Goal: Information Seeking & Learning: Check status

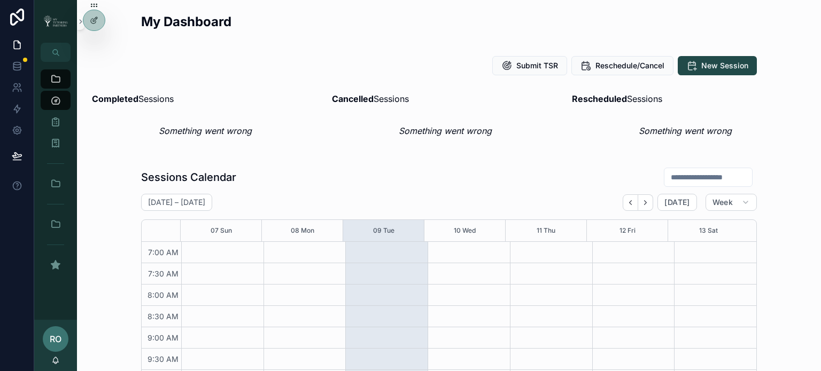
scroll to position [299, 0]
click at [92, 42] on icon at bounding box center [94, 43] width 9 height 9
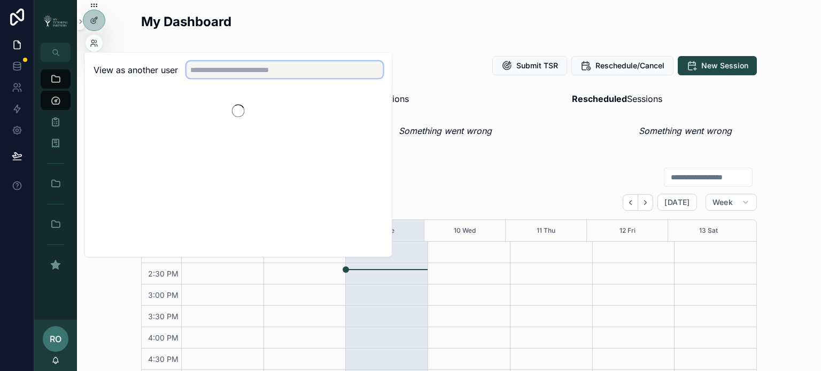
click at [280, 65] on input "text" at bounding box center [284, 69] width 197 height 17
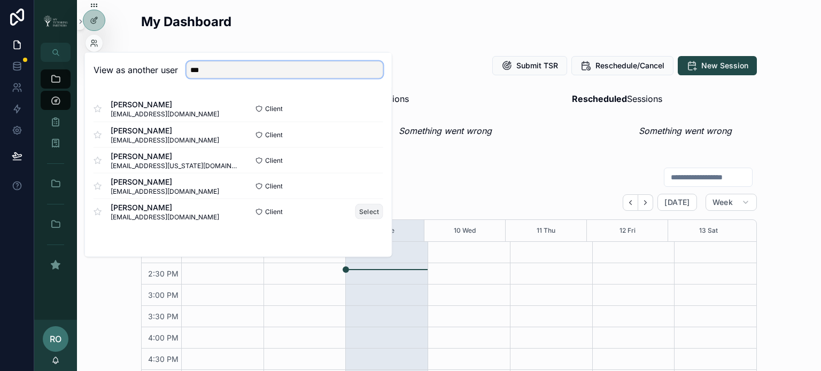
type input "***"
click at [373, 209] on button "Select" at bounding box center [369, 211] width 28 height 15
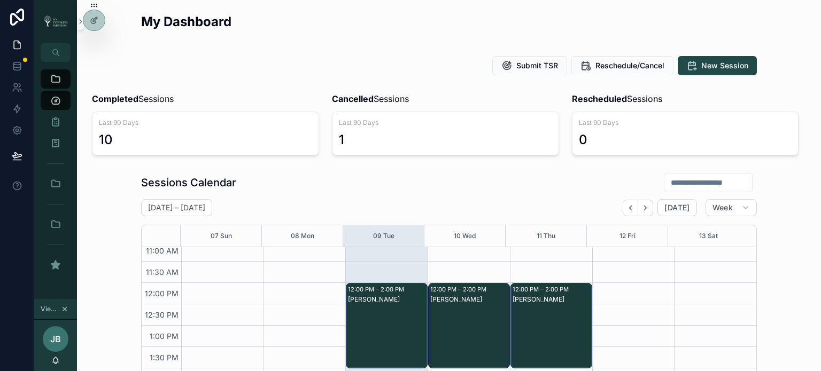
click at [350, 41] on div "My Dashboard" at bounding box center [448, 26] width 727 height 35
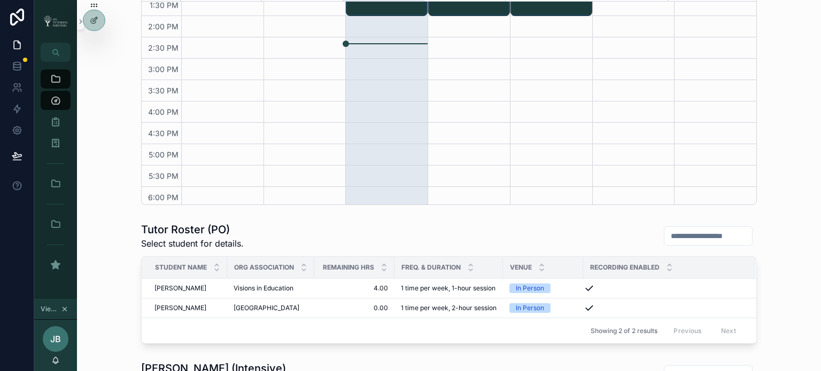
scroll to position [249, 0]
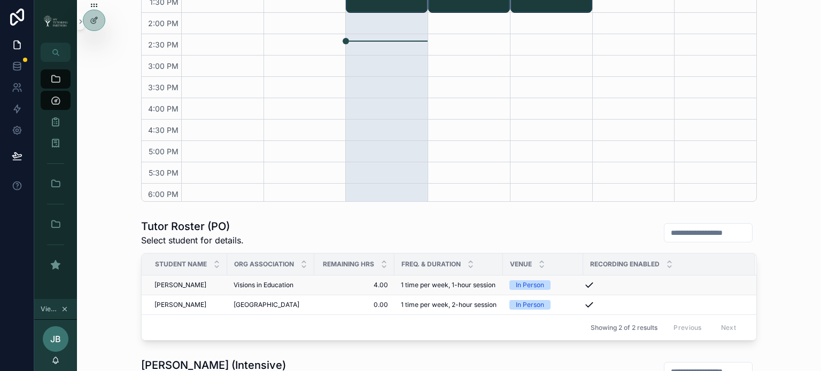
click at [178, 284] on span "Adaline Silva" at bounding box center [180, 285] width 52 height 9
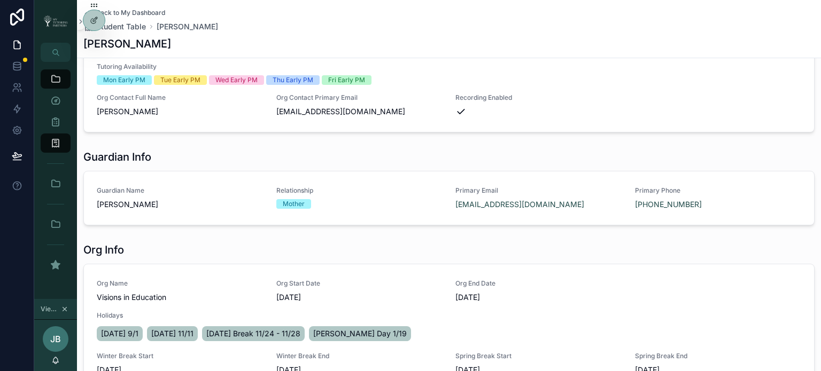
scroll to position [160, 0]
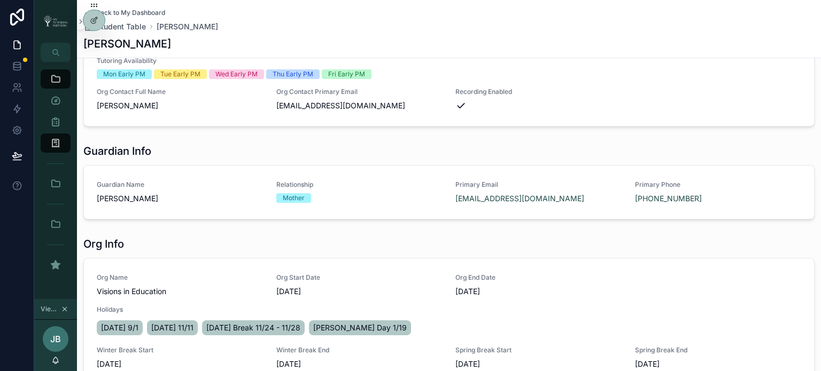
click at [152, 12] on span "Back to My Dashboard" at bounding box center [130, 13] width 69 height 9
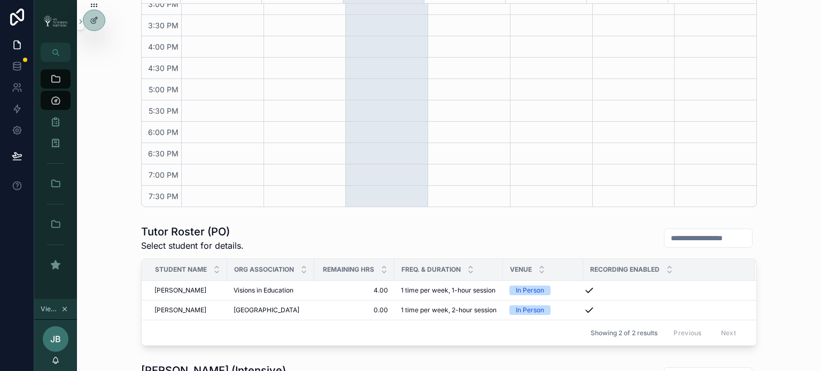
scroll to position [267, 0]
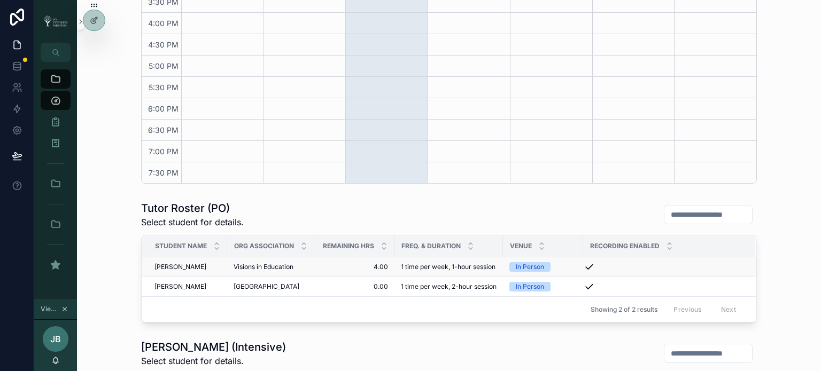
click at [165, 269] on span "Adaline Silva" at bounding box center [180, 267] width 52 height 9
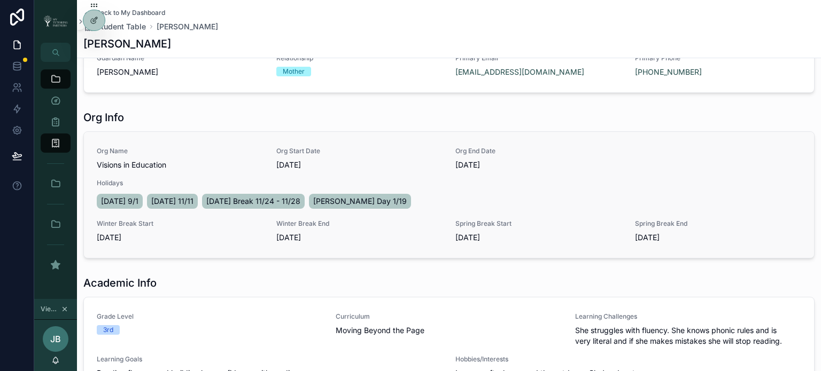
scroll to position [392, 0]
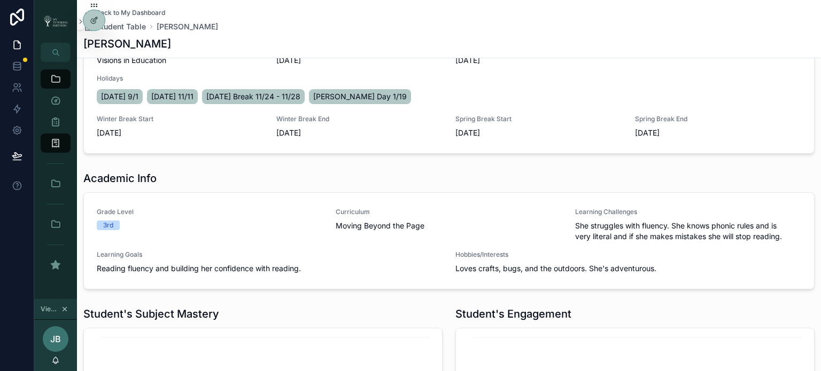
click at [143, 14] on span "Back to My Dashboard" at bounding box center [130, 13] width 69 height 9
